Goal: Transaction & Acquisition: Purchase product/service

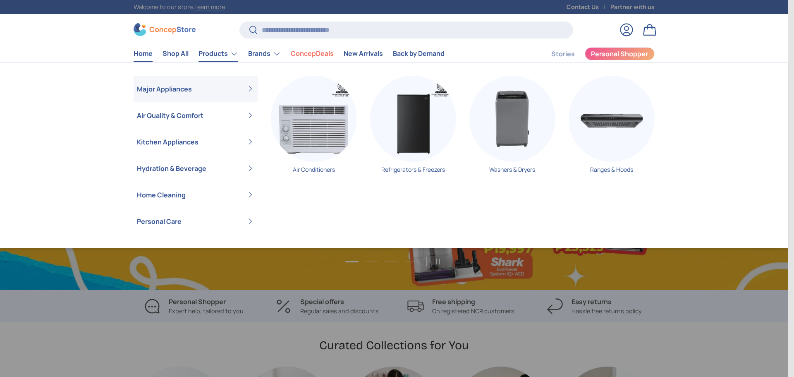
scroll to position [2140, 3382]
click at [303, 123] on img "Primary" at bounding box center [314, 119] width 86 height 86
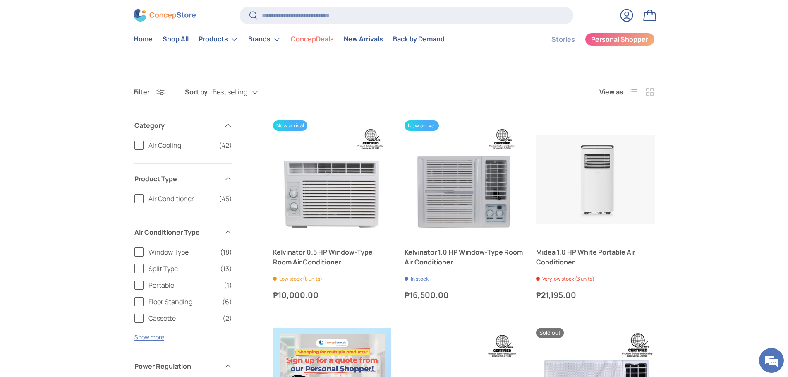
scroll to position [124, 0]
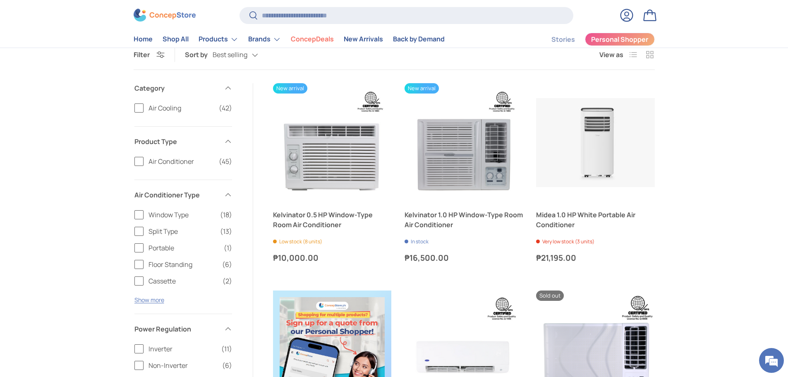
click at [153, 214] on span "Window Type" at bounding box center [182, 215] width 67 height 10
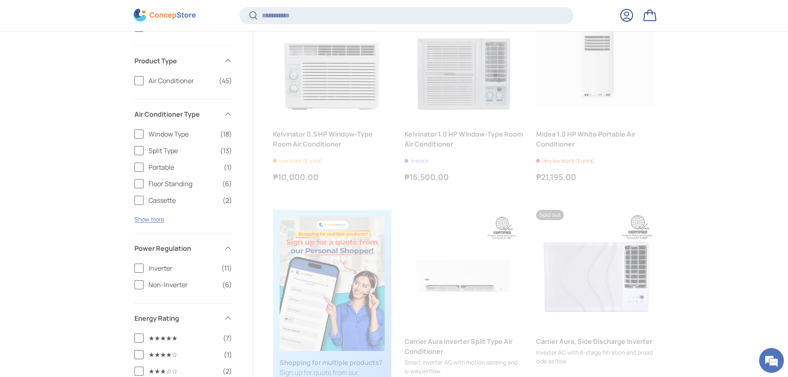
scroll to position [205, 0]
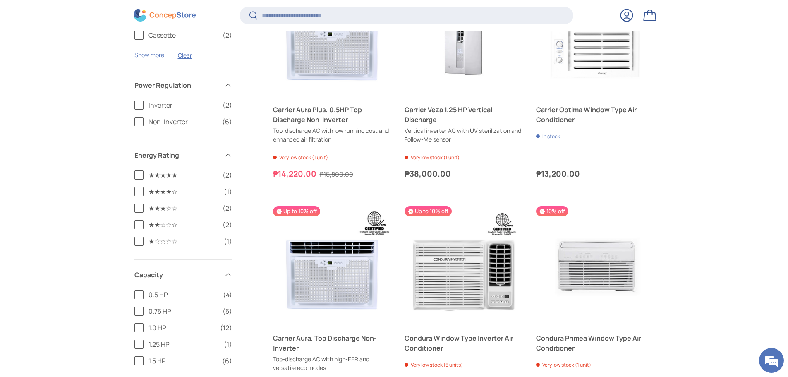
scroll to position [495, 0]
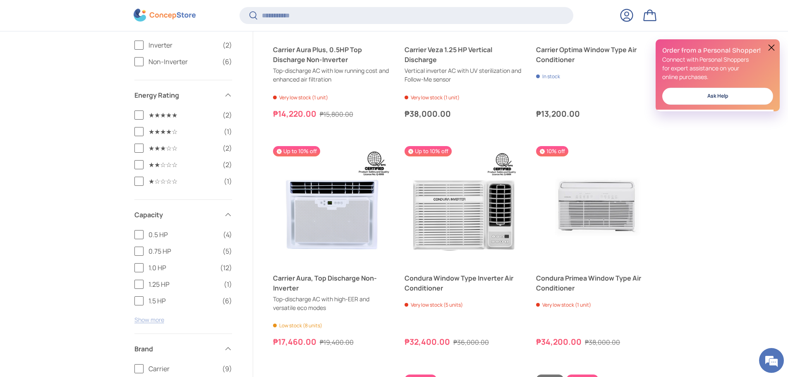
click at [158, 322] on button "Show more" at bounding box center [149, 320] width 30 height 8
click at [162, 335] on span "2.5 HP" at bounding box center [183, 334] width 69 height 10
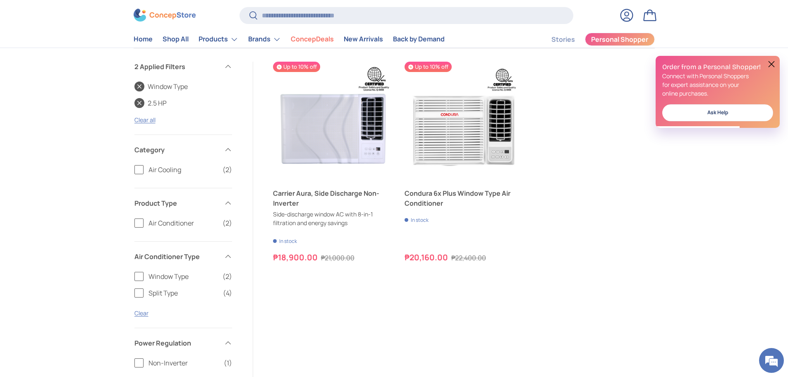
scroll to position [139, 0]
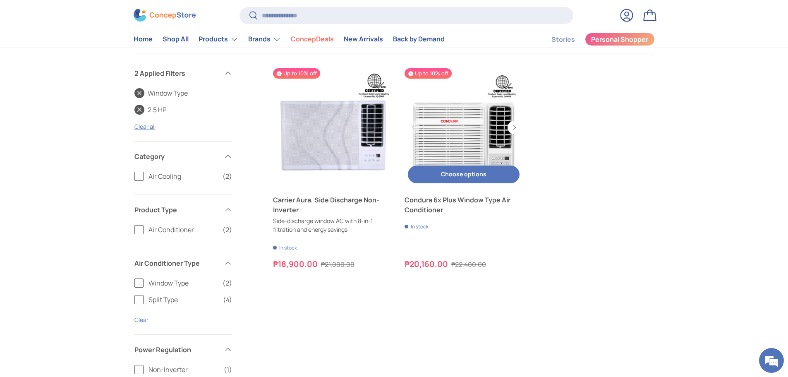
click at [450, 113] on link "Condura 6x Plus Window Type Air Conditioner" at bounding box center [464, 127] width 118 height 118
